Goal: Navigation & Orientation: Find specific page/section

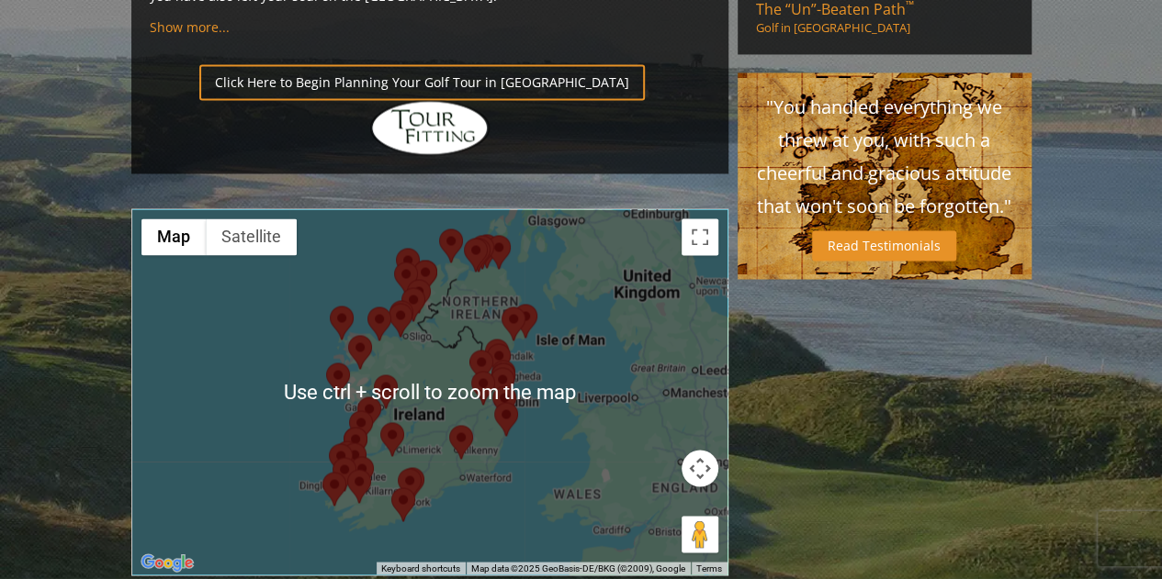
scroll to position [1469, 0]
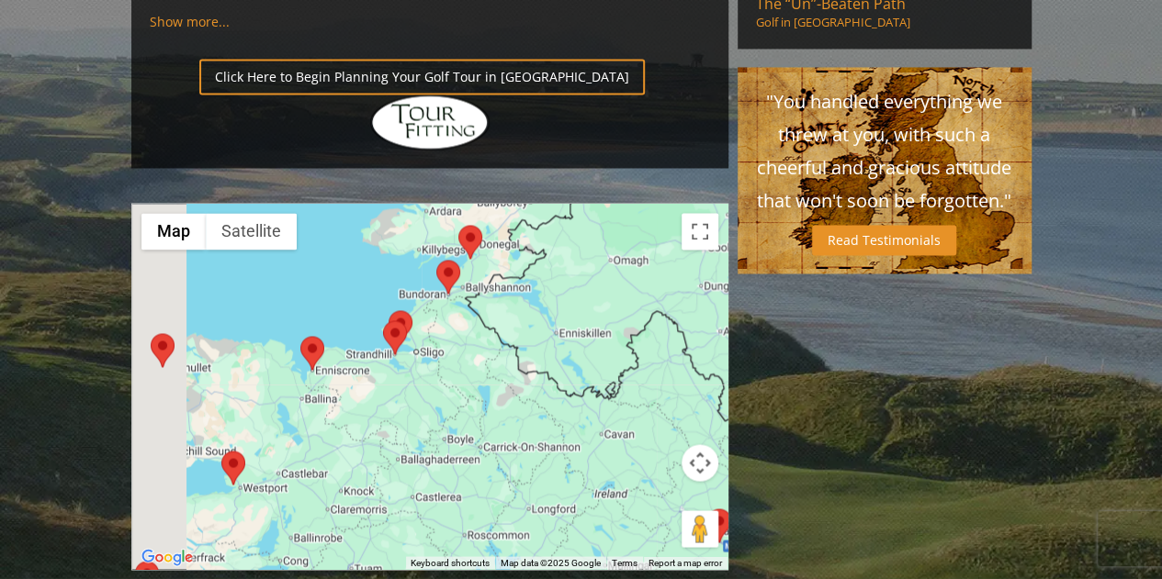
drag, startPoint x: 382, startPoint y: 229, endPoint x: 496, endPoint y: 274, distance: 122.4
click at [496, 274] on div at bounding box center [429, 386] width 595 height 365
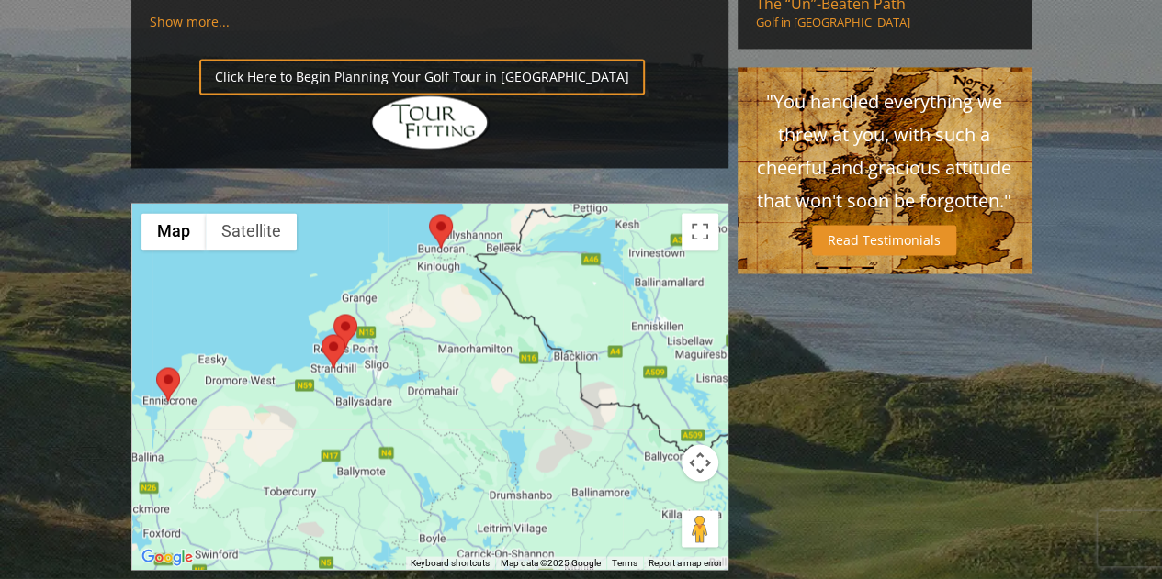
click at [333, 314] on area at bounding box center [333, 314] width 0 height 0
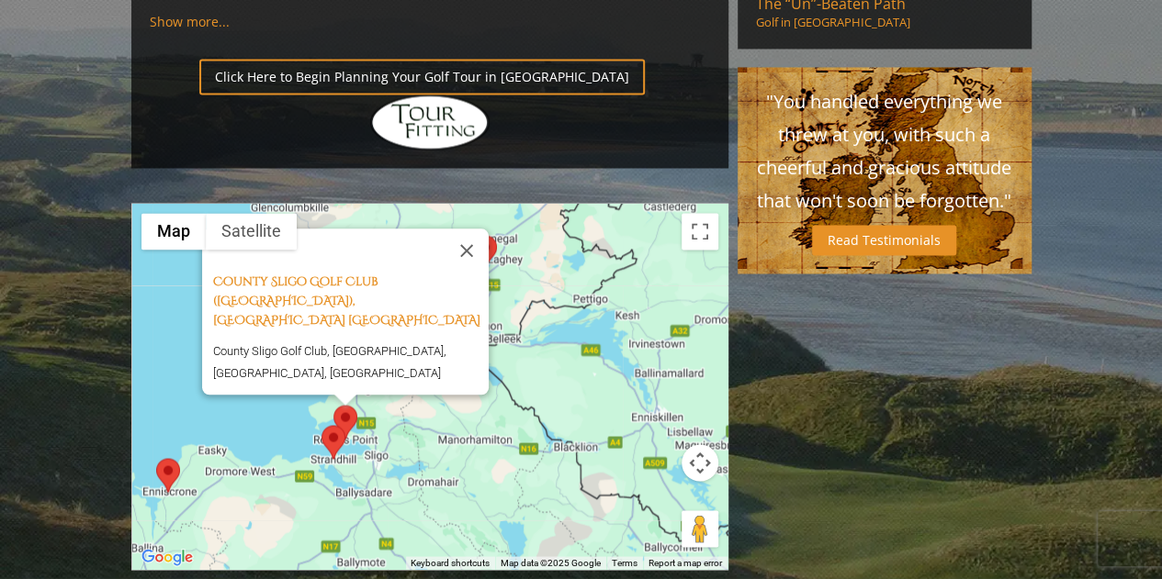
click at [321, 425] on area at bounding box center [321, 425] width 0 height 0
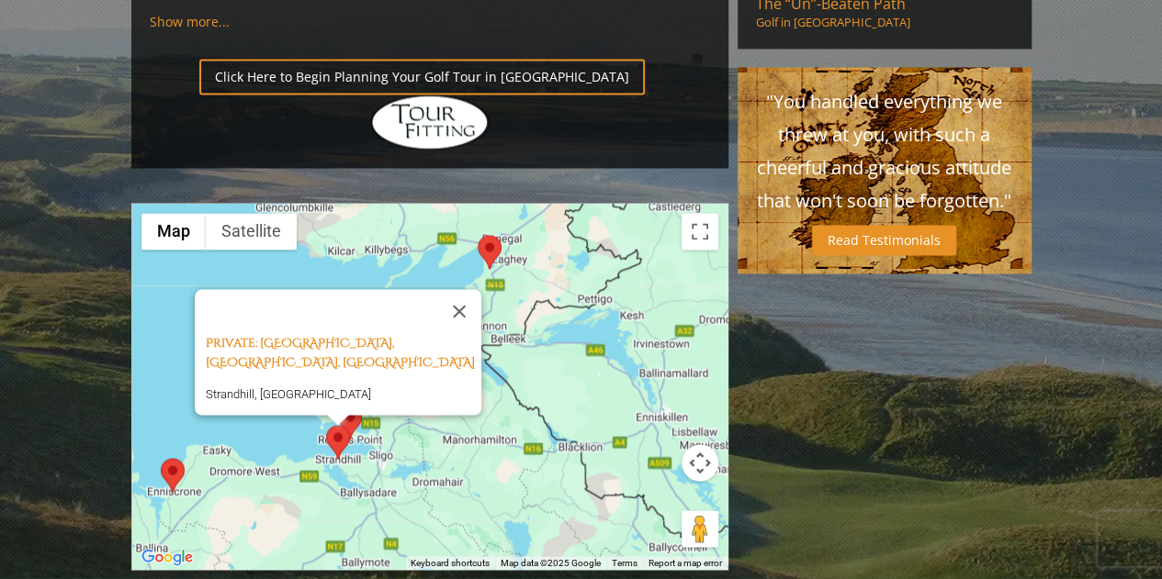
click at [161, 458] on area at bounding box center [161, 458] width 0 height 0
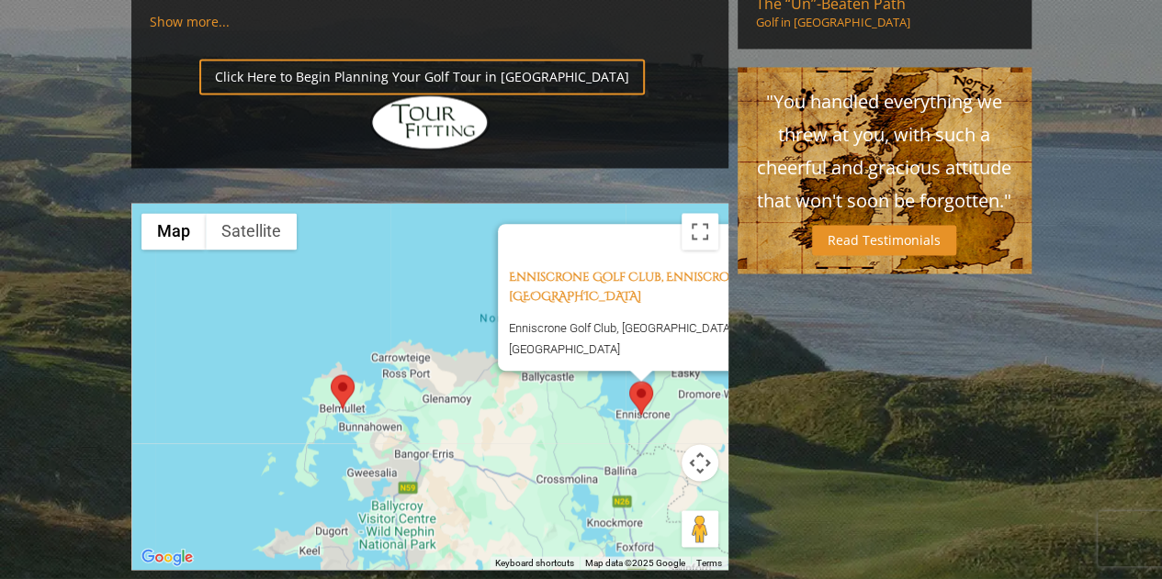
drag, startPoint x: 389, startPoint y: 376, endPoint x: 693, endPoint y: 298, distance: 314.0
click at [693, 298] on div "Enniscrone Golf Club, Enniscrone [GEOGRAPHIC_DATA] Enniscrone Golf Club, [GEOGR…" at bounding box center [429, 386] width 595 height 365
click at [331, 375] on area at bounding box center [331, 375] width 0 height 0
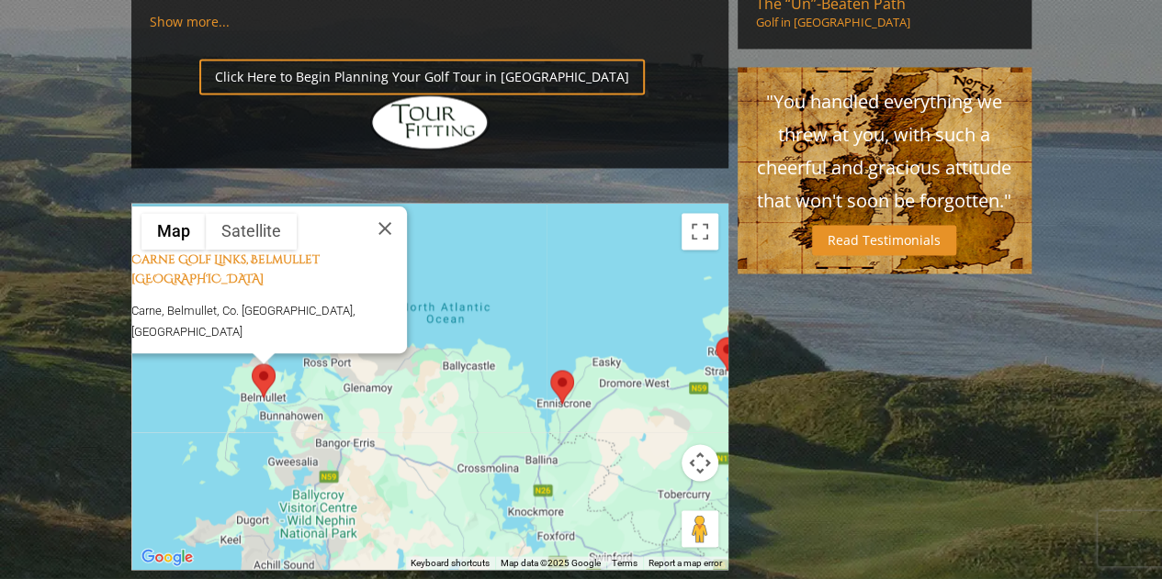
drag, startPoint x: 553, startPoint y: 327, endPoint x: 454, endPoint y: 301, distance: 102.5
click at [454, 301] on div "Carne Golf Links, Belmullet [GEOGRAPHIC_DATA] Carne, [GEOGRAPHIC_DATA], Co. [GE…" at bounding box center [429, 386] width 595 height 365
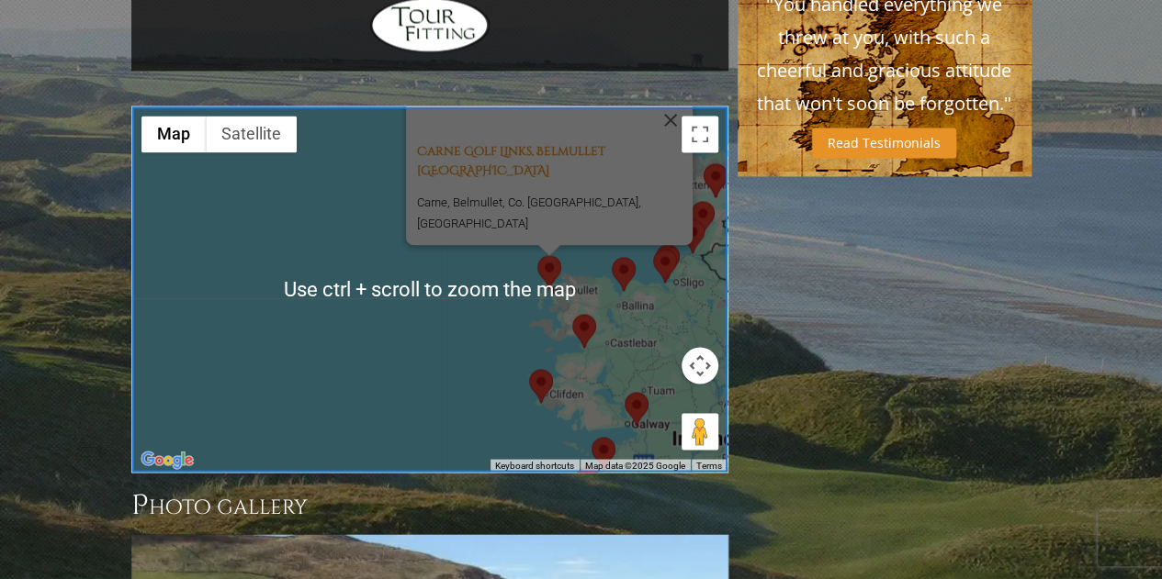
scroll to position [1561, 0]
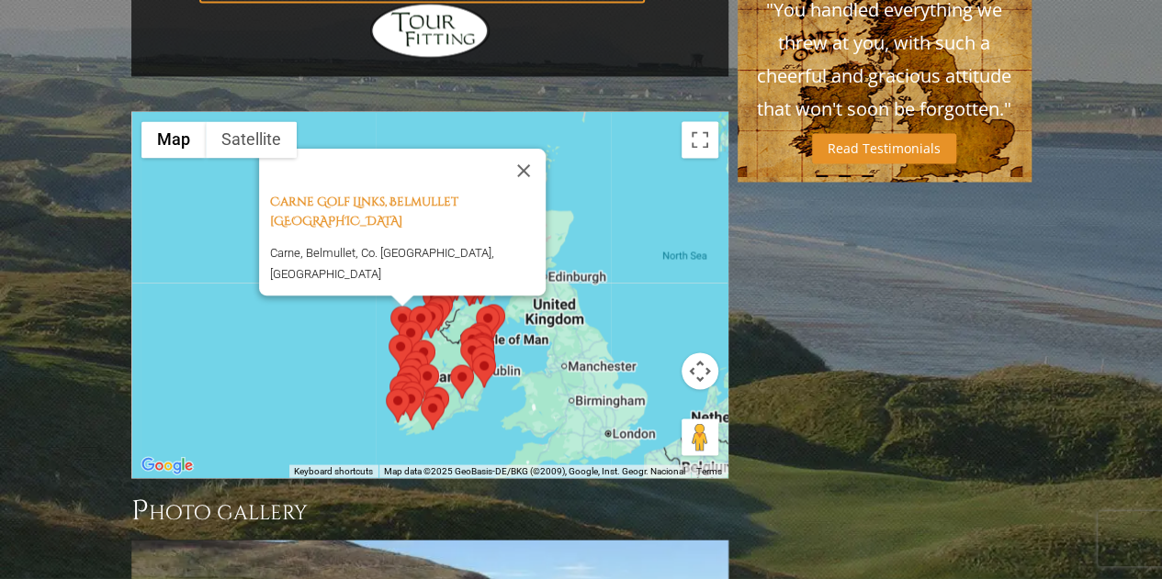
drag, startPoint x: 616, startPoint y: 227, endPoint x: 575, endPoint y: 264, distance: 55.9
click at [575, 264] on div "Carne Golf Links, Belmullet [GEOGRAPHIC_DATA] Carne, [GEOGRAPHIC_DATA], Co. [GE…" at bounding box center [429, 294] width 595 height 365
click at [511, 149] on button "Close" at bounding box center [523, 171] width 44 height 44
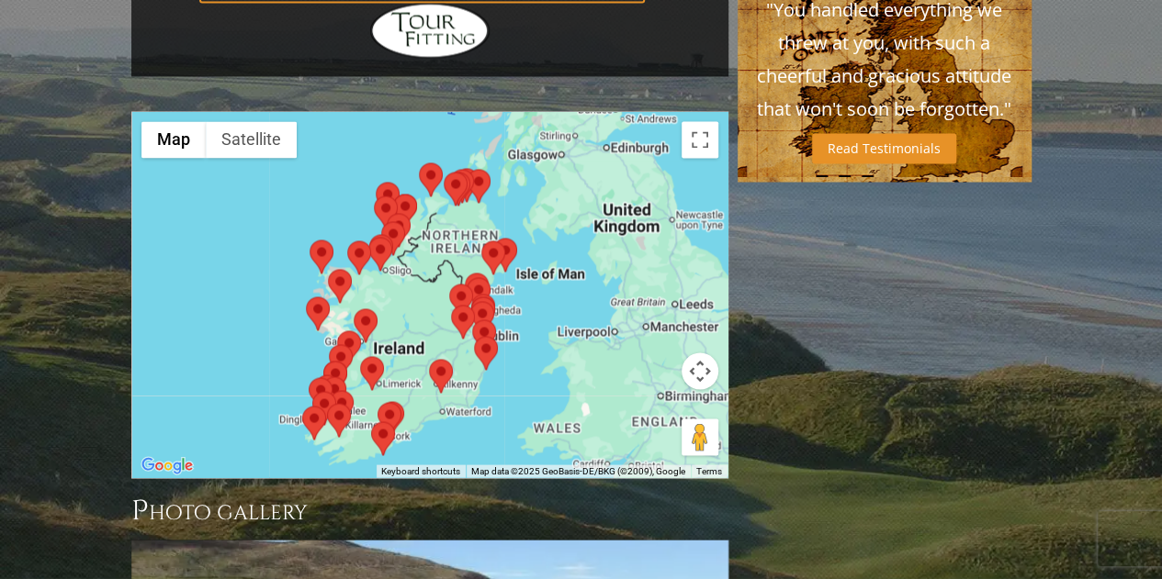
drag, startPoint x: 534, startPoint y: 247, endPoint x: 564, endPoint y: 218, distance: 41.6
click at [564, 218] on div at bounding box center [429, 294] width 595 height 365
